Goal: Task Accomplishment & Management: Manage account settings

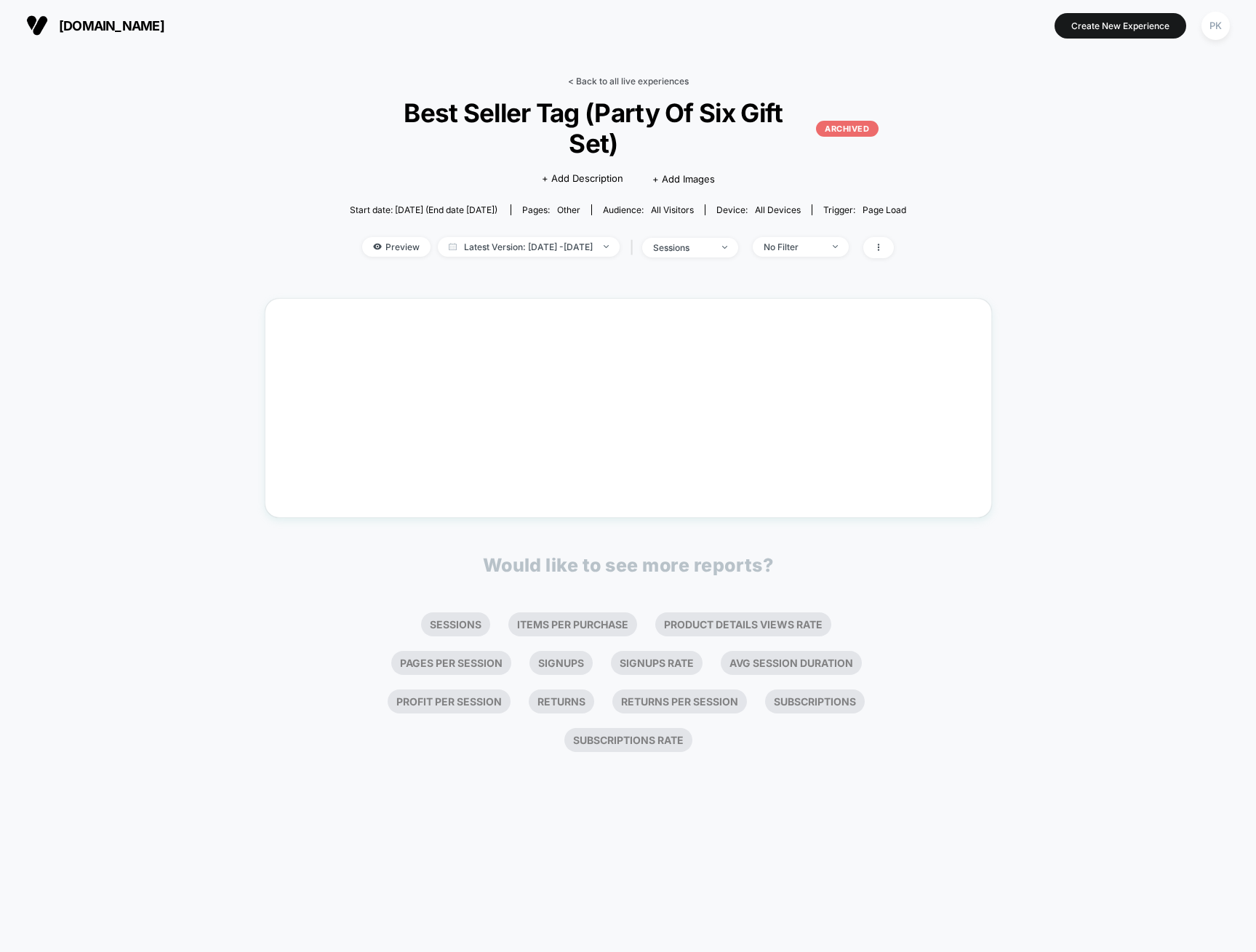
click at [653, 82] on link "< Back to all live experiences" at bounding box center [628, 81] width 121 height 11
click at [641, 80] on link "< Back to all live experiences" at bounding box center [628, 81] width 121 height 11
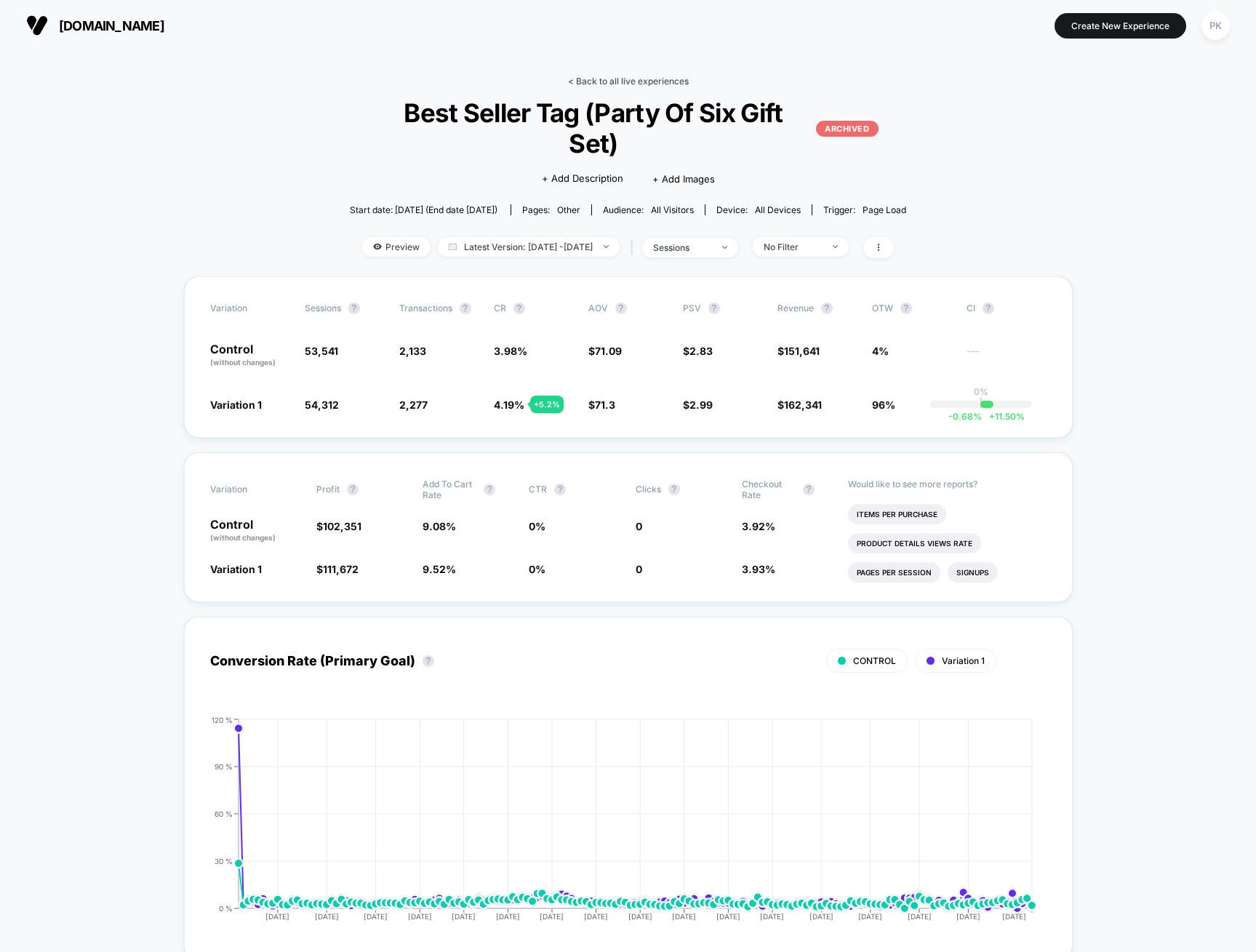
click at [613, 80] on link "< Back to all live experiences" at bounding box center [628, 81] width 121 height 11
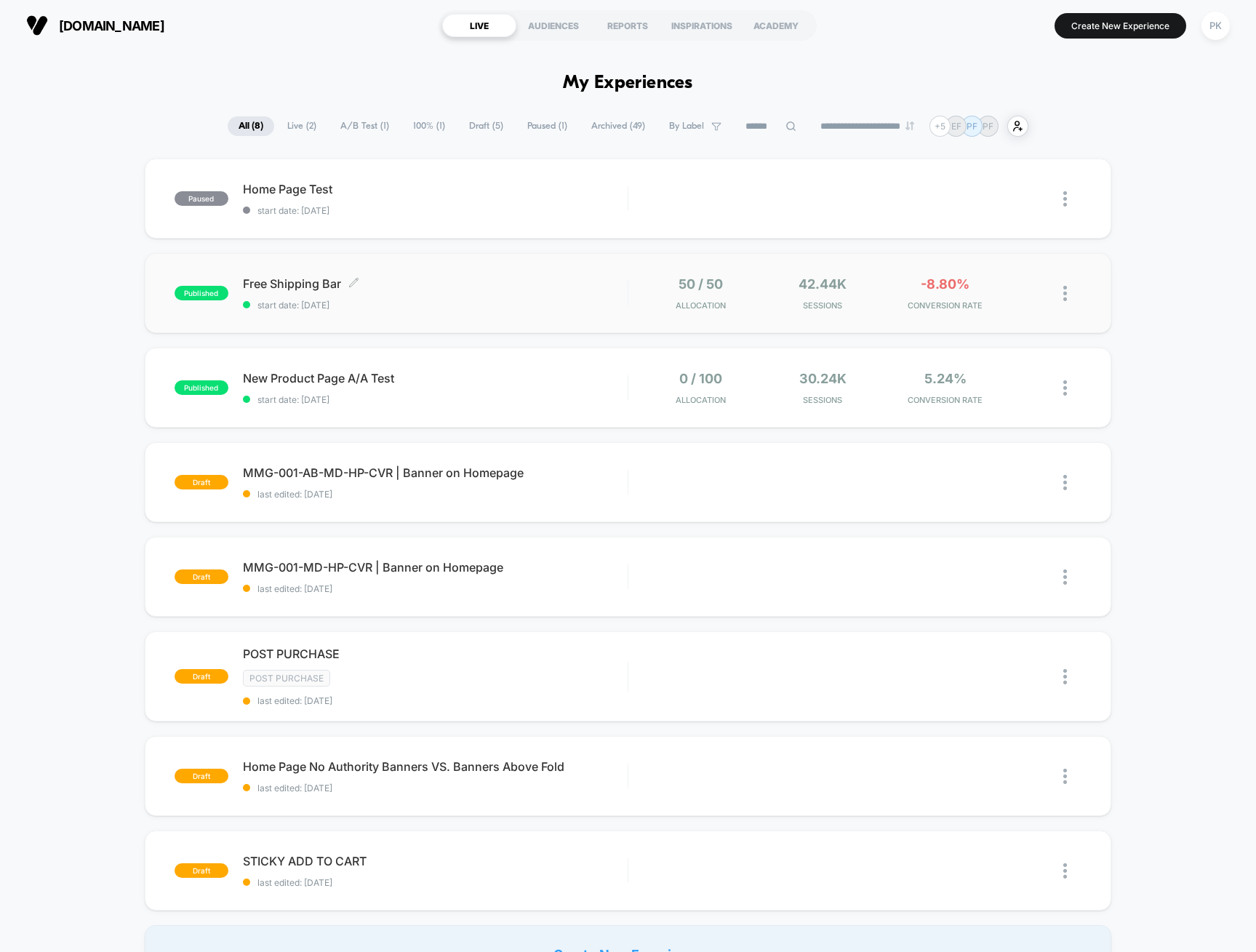
click at [474, 286] on span "Free Shipping Bar Click to edit experience details" at bounding box center [435, 284] width 385 height 15
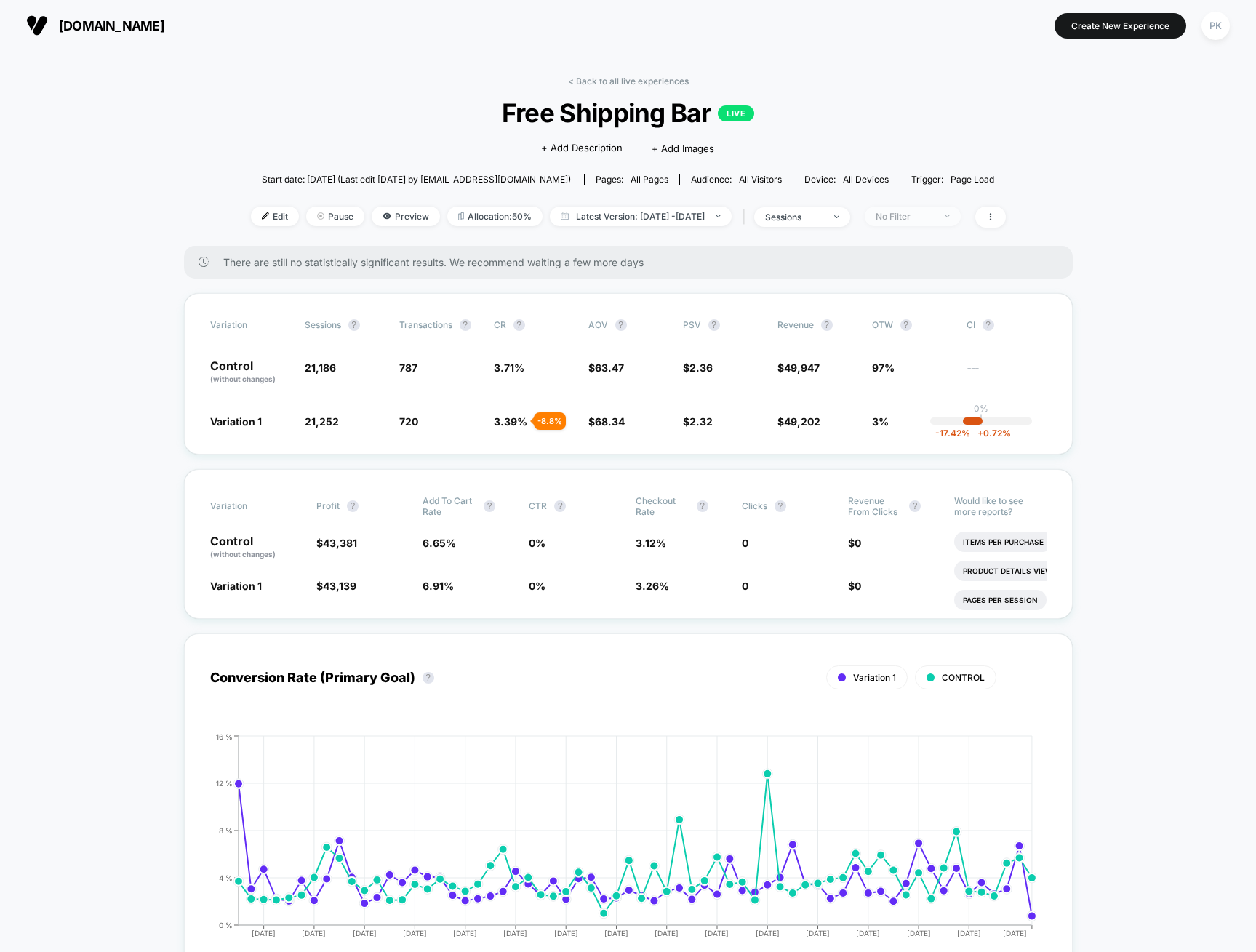
click at [924, 222] on span "No Filter" at bounding box center [912, 216] width 96 height 19
click at [916, 271] on span "Mobile Visitors" at bounding box center [923, 271] width 70 height 13
click at [894, 422] on button "Save" at bounding box center [931, 428] width 133 height 24
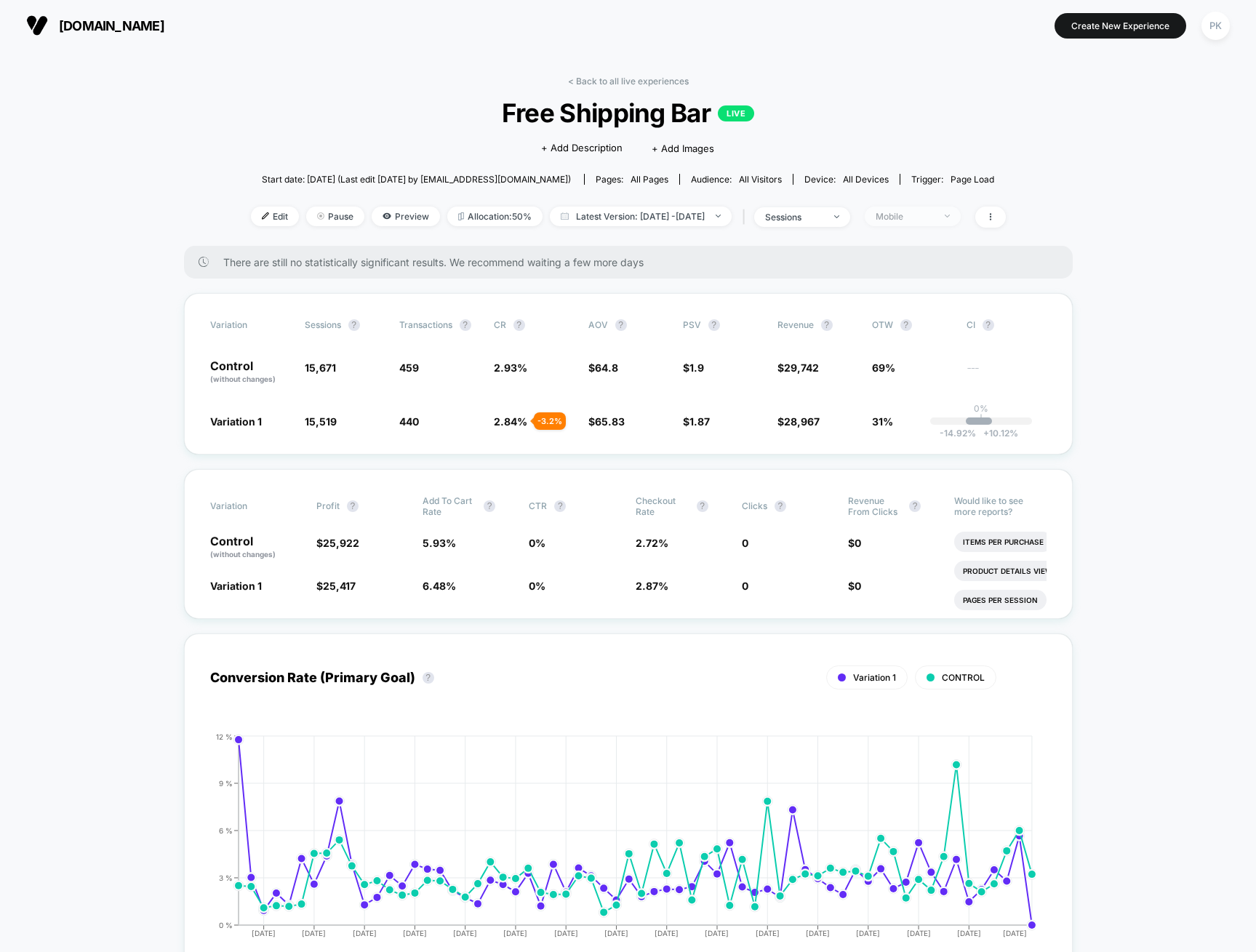
click at [932, 218] on div "Mobile" at bounding box center [905, 215] width 58 height 11
click at [910, 302] on span "Desktop Visitors" at bounding box center [927, 300] width 78 height 13
click at [896, 430] on button "Save" at bounding box center [931, 428] width 133 height 24
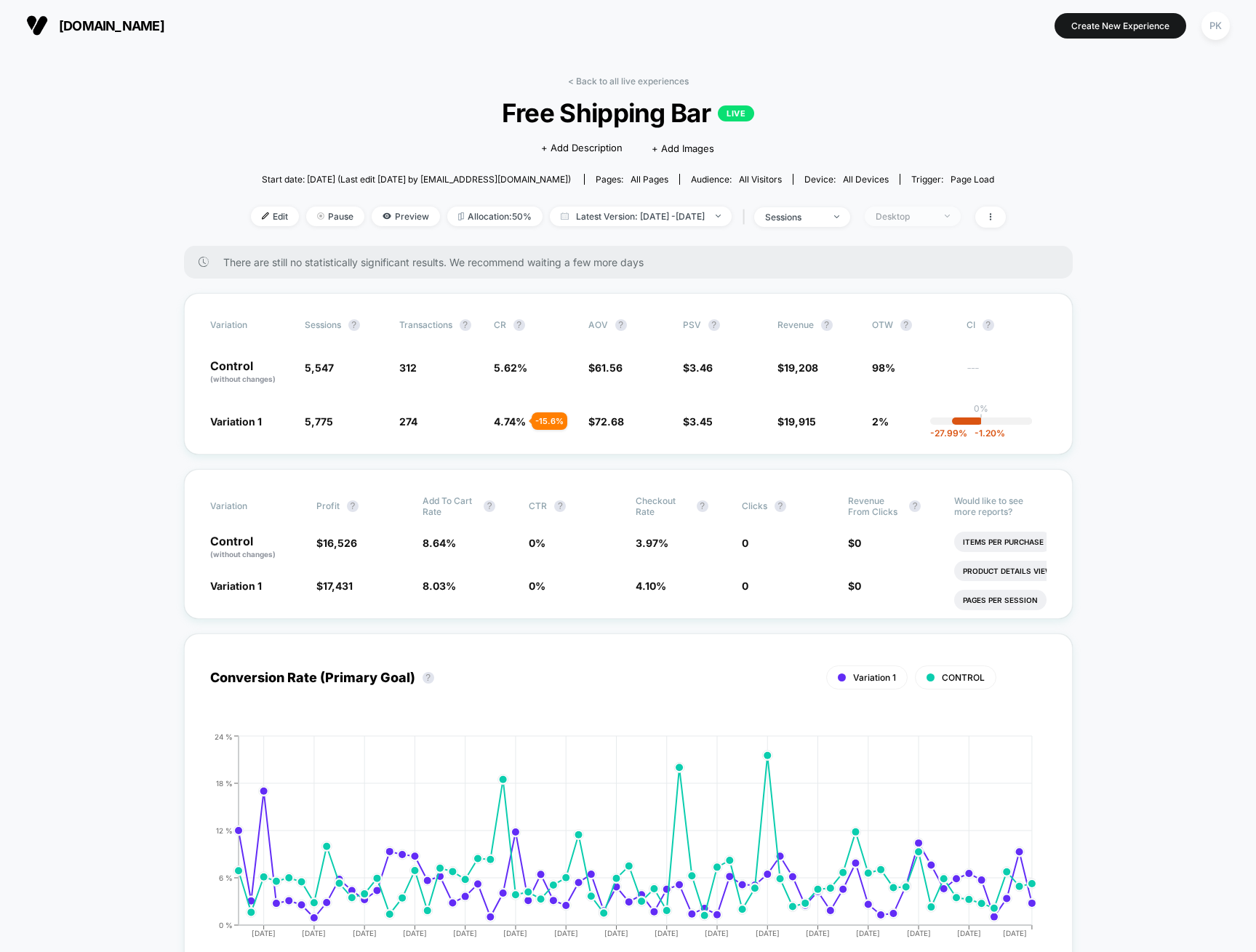
click at [917, 208] on span "Desktop" at bounding box center [912, 216] width 96 height 19
click at [900, 328] on span "Returning Visitors" at bounding box center [930, 328] width 84 height 13
click at [901, 430] on button "Save" at bounding box center [931, 428] width 133 height 24
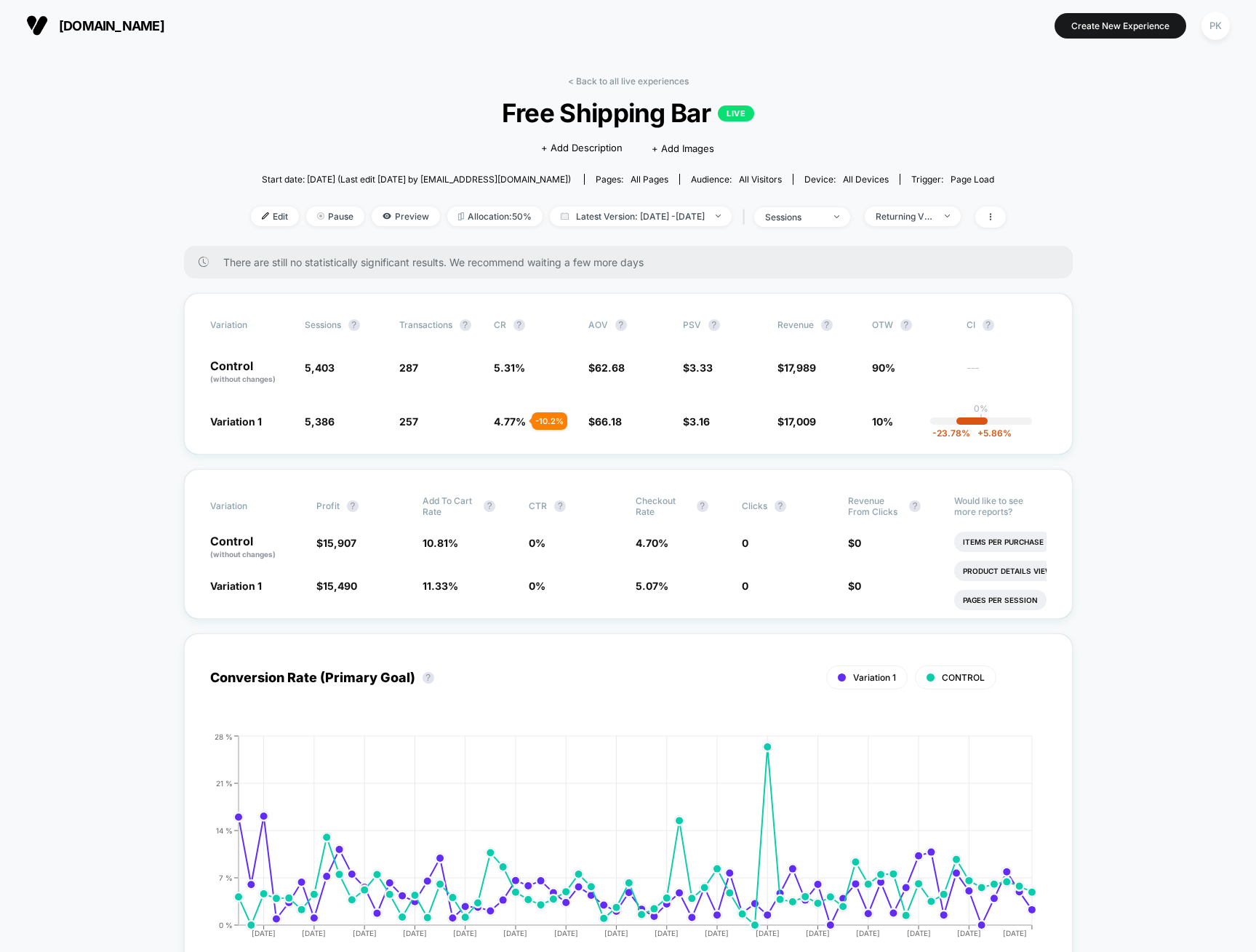
click at [925, 203] on div "< Back to all live experiences Free Shipping Bar LIVE Click to edit experience …" at bounding box center [628, 161] width 755 height 171
click at [928, 219] on div "Returning Visitors" at bounding box center [905, 215] width 58 height 11
click at [901, 360] on span "New Visitors" at bounding box center [917, 358] width 59 height 13
click at [895, 435] on button "Save" at bounding box center [931, 428] width 133 height 24
